Goal: Task Accomplishment & Management: Use online tool/utility

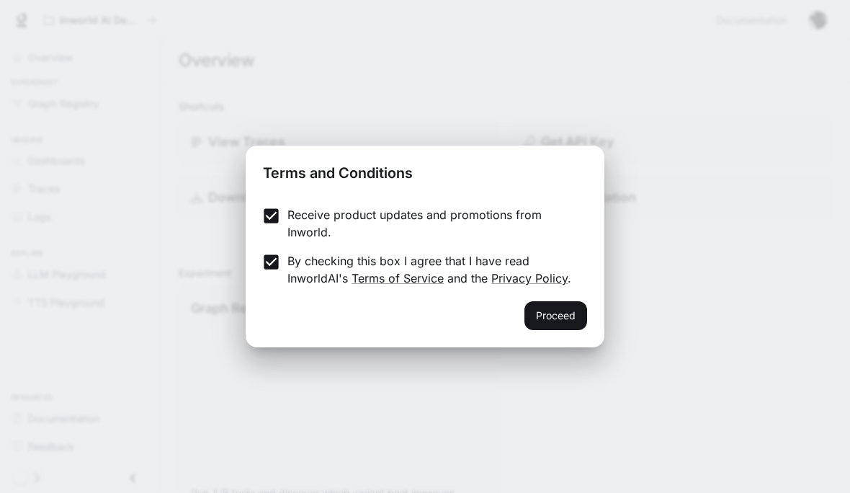
click at [575, 311] on button "Proceed" at bounding box center [555, 315] width 63 height 29
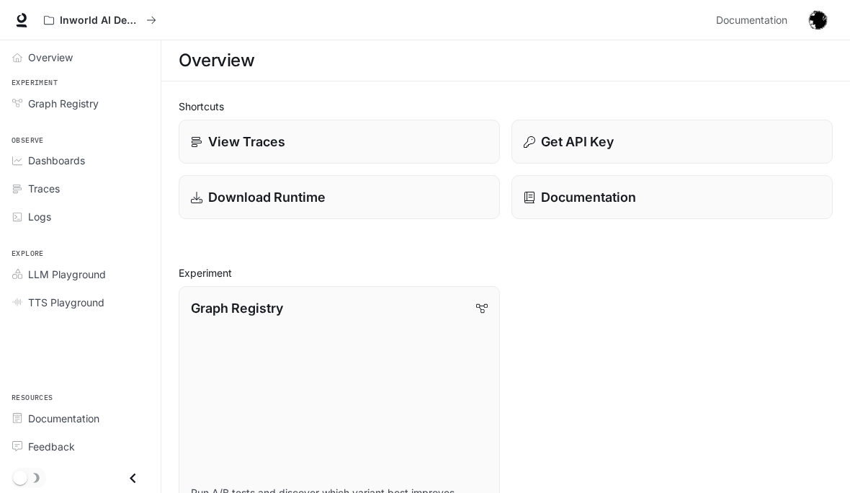
click at [89, 63] on div "Overview" at bounding box center [88, 57] width 120 height 15
click at [34, 66] on link "Overview" at bounding box center [80, 57] width 149 height 25
click at [17, 61] on icon "Overview" at bounding box center [17, 58] width 10 height 10
click at [144, 11] on button "Inworld AI Demos" at bounding box center [99, 20] width 125 height 29
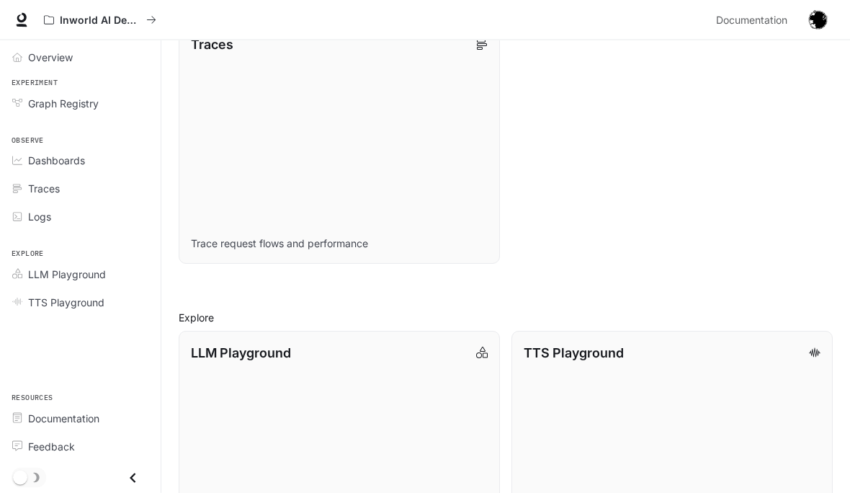
scroll to position [864, 0]
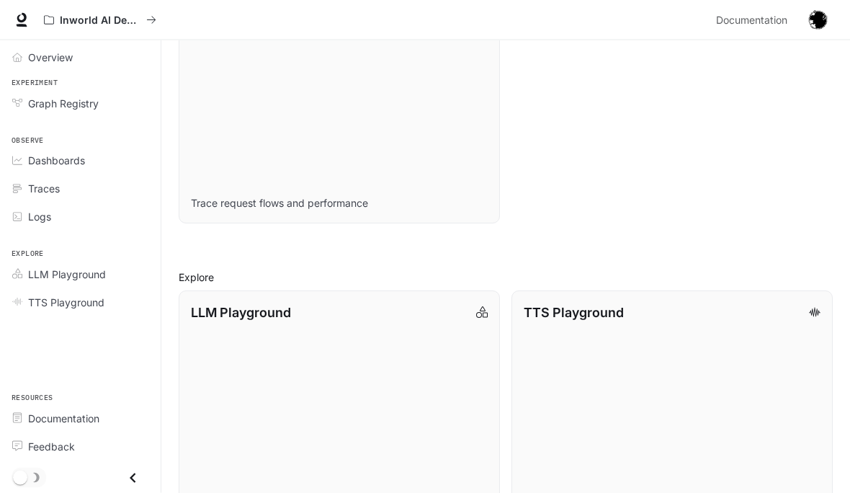
click at [447, 141] on link "Traces Trace request flows and performance" at bounding box center [339, 103] width 321 height 241
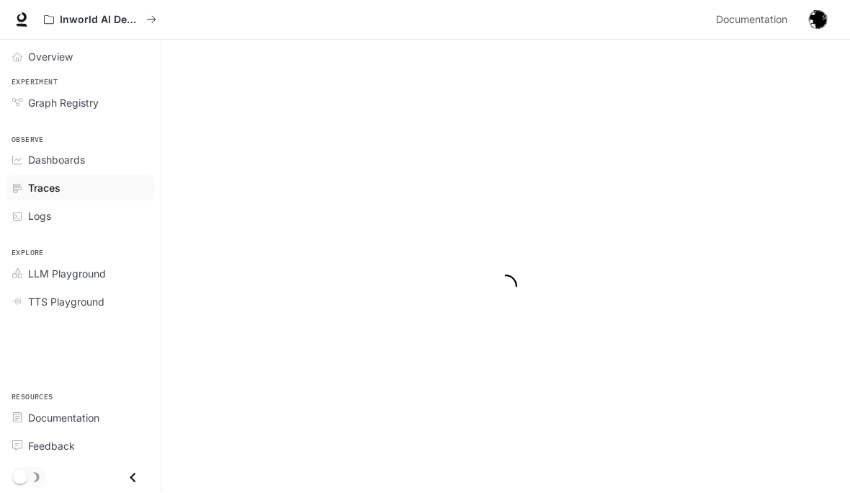
scroll to position [1, 0]
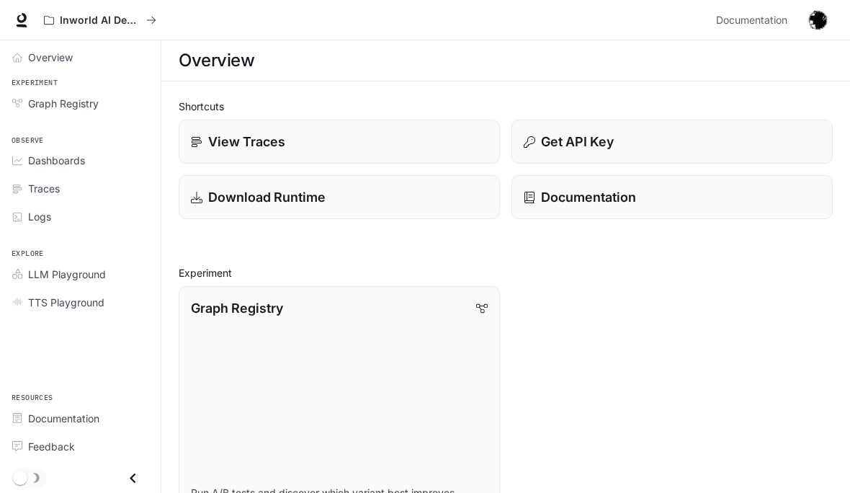
click at [403, 187] on link "Download Runtime" at bounding box center [339, 197] width 321 height 44
click at [424, 203] on div "Download Runtime" at bounding box center [339, 196] width 297 height 19
click at [88, 113] on link "Graph Registry" at bounding box center [80, 103] width 149 height 25
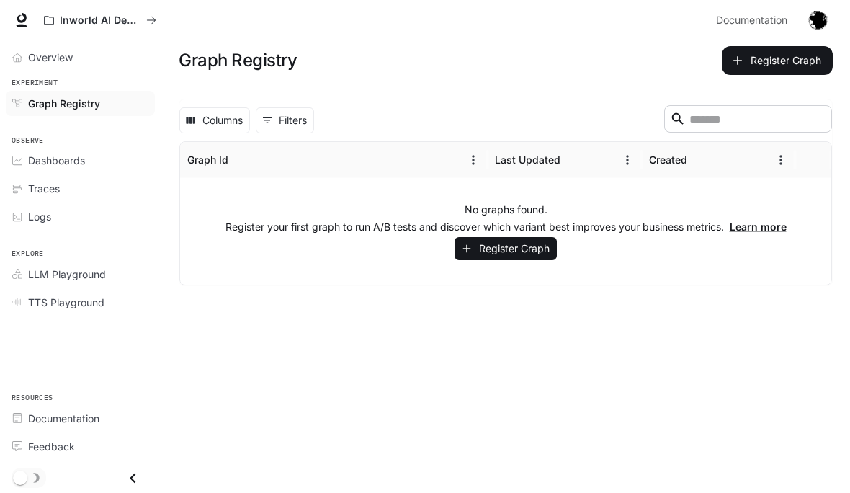
click at [525, 249] on button "Register Graph" at bounding box center [506, 249] width 102 height 24
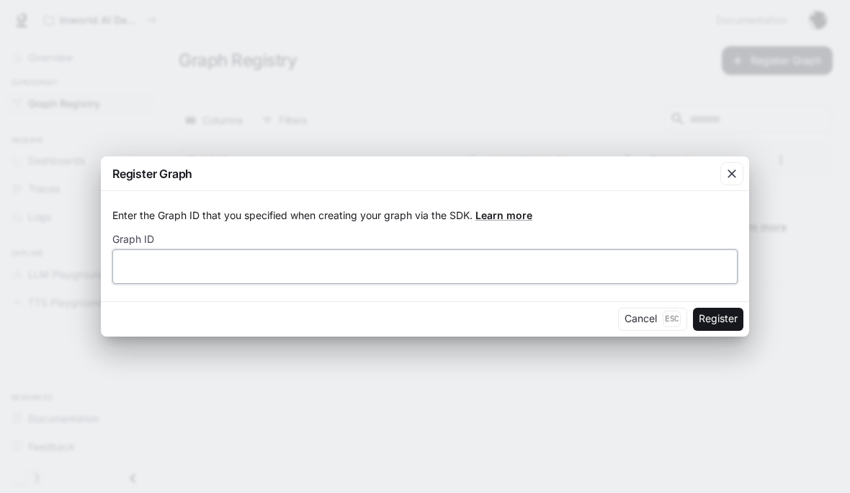
click at [397, 270] on input "text" at bounding box center [425, 266] width 624 height 14
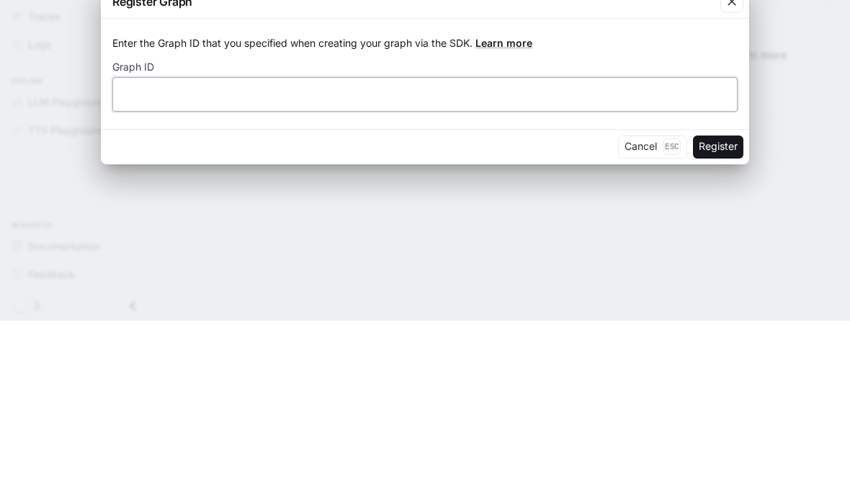
paste input "**********"
type input "**********"
click at [723, 308] on button "Register" at bounding box center [718, 319] width 50 height 23
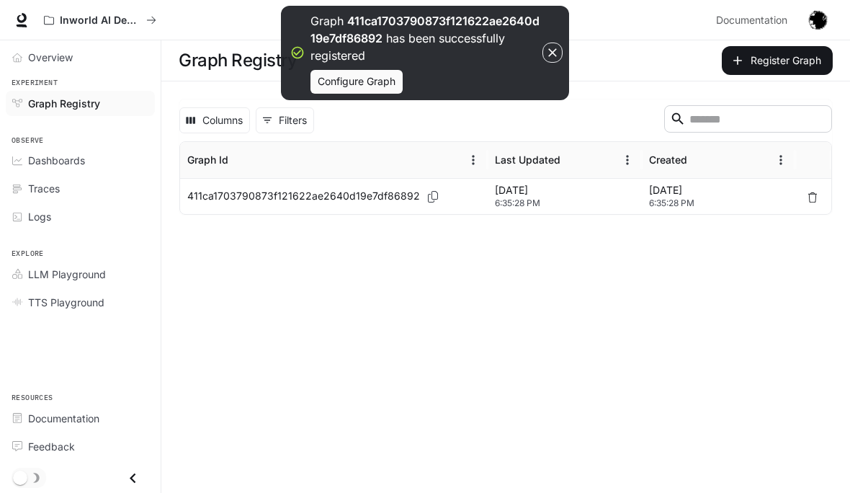
click at [107, 189] on div "Traces" at bounding box center [88, 188] width 120 height 15
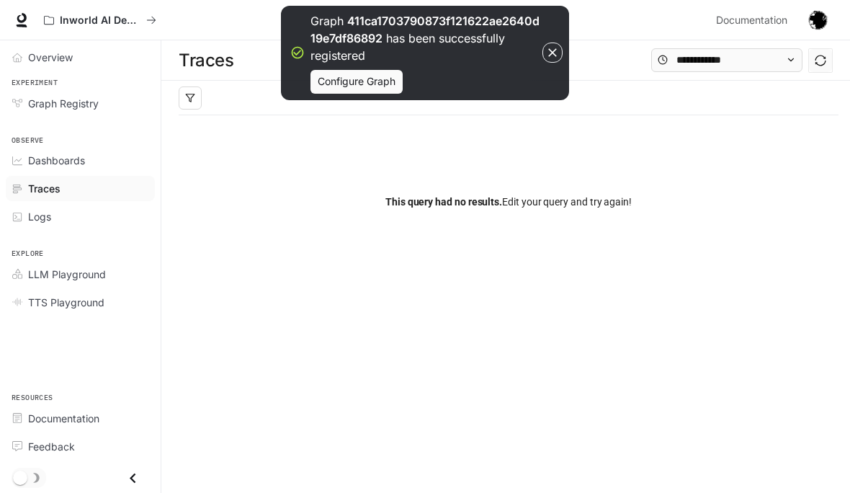
click at [112, 161] on div "Dashboards" at bounding box center [88, 160] width 120 height 15
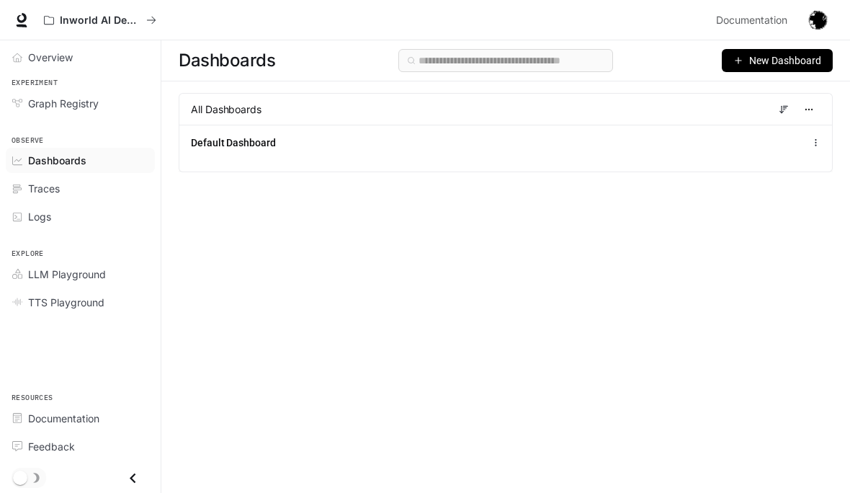
click at [102, 100] on div "Graph Registry" at bounding box center [88, 103] width 120 height 15
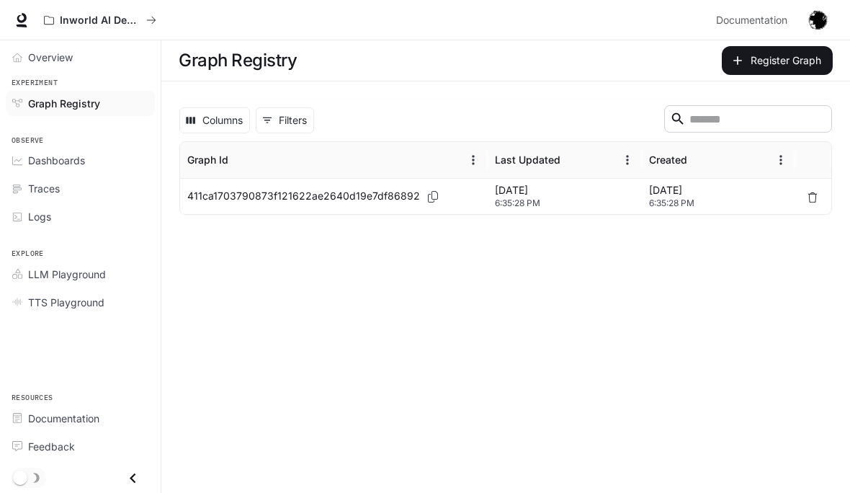
click at [89, 68] on link "Overview" at bounding box center [80, 57] width 149 height 25
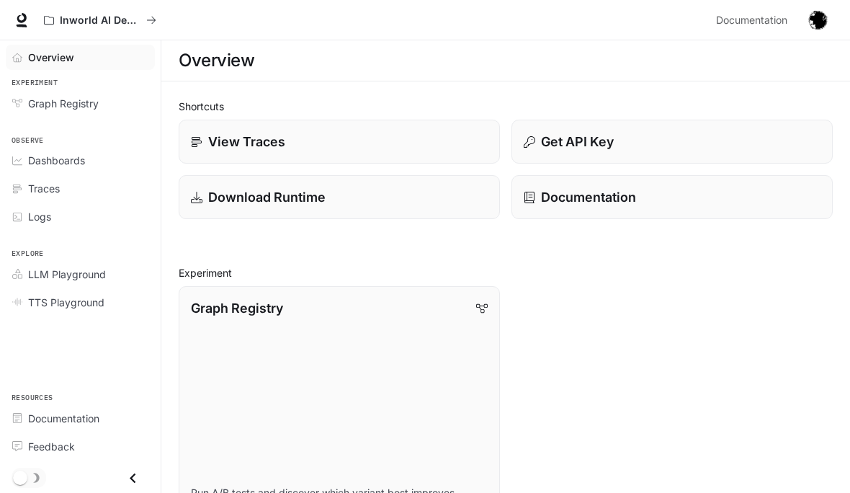
click at [133, 106] on div "Graph Registry" at bounding box center [88, 103] width 120 height 15
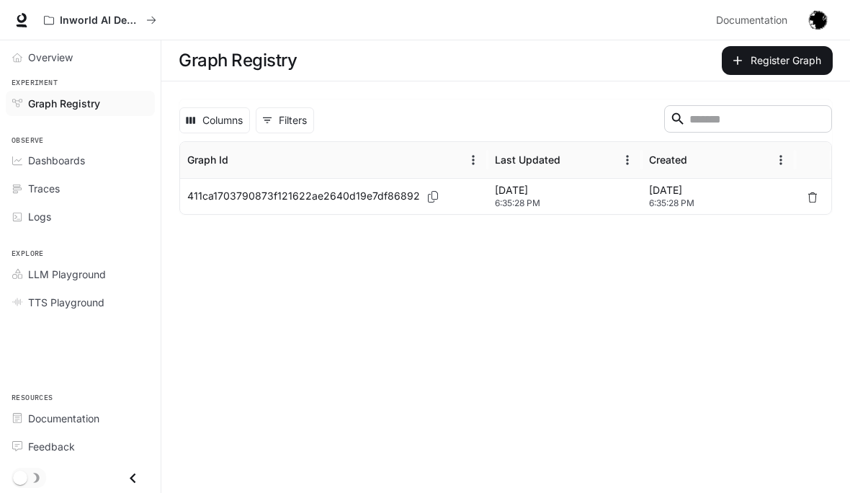
click at [50, 59] on span "Overview" at bounding box center [50, 57] width 45 height 15
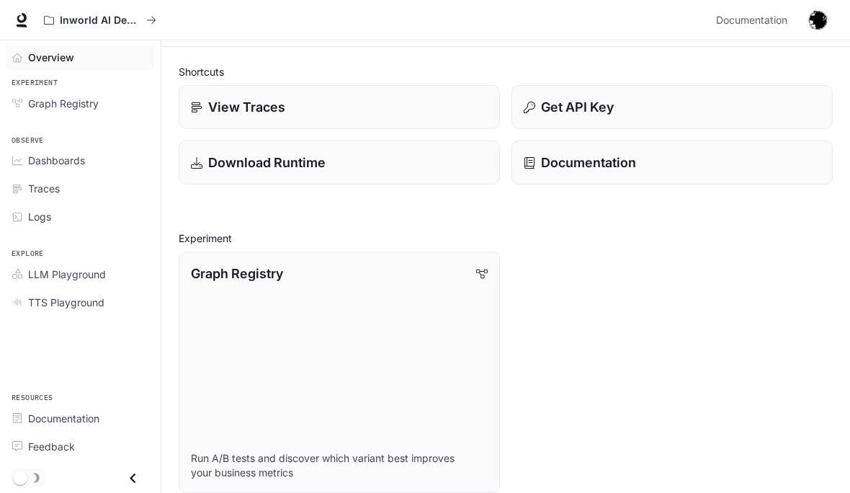
scroll to position [92, 0]
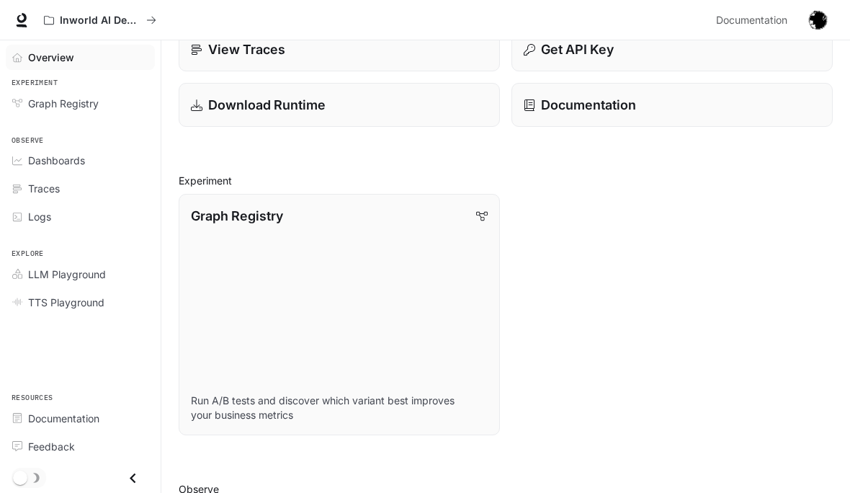
click at [452, 264] on link "Graph Registry Run A/B tests and discover which variant best improves your busi…" at bounding box center [339, 314] width 321 height 241
